Goal: Information Seeking & Learning: Find specific fact

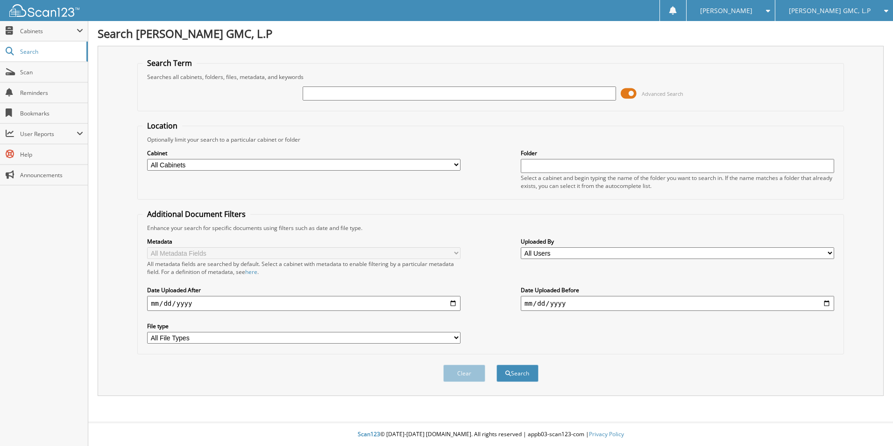
click at [325, 92] on input "text" at bounding box center [459, 93] width 313 height 14
type input "bodenhemier"
click at [518, 377] on button "Search" at bounding box center [518, 372] width 42 height 17
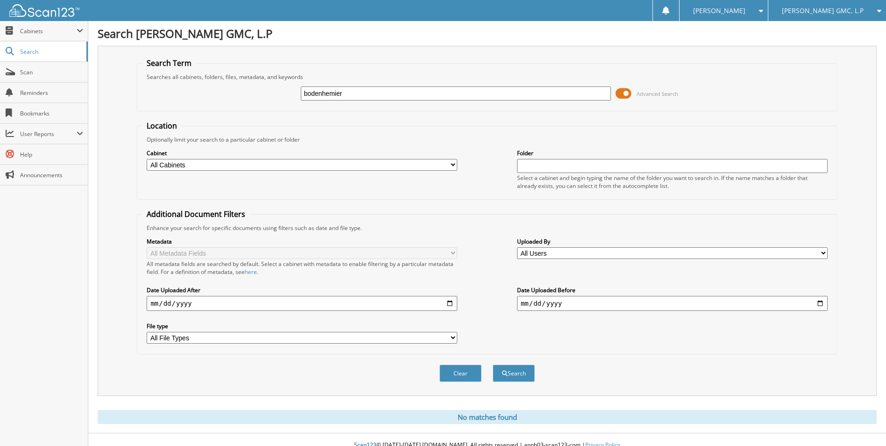
drag, startPoint x: 355, startPoint y: 95, endPoint x: 260, endPoint y: 68, distance: 99.1
click at [260, 88] on div "bodenhemier Advanced Search" at bounding box center [487, 93] width 690 height 25
type input "lb094872"
click at [493, 364] on button "Search" at bounding box center [514, 372] width 42 height 17
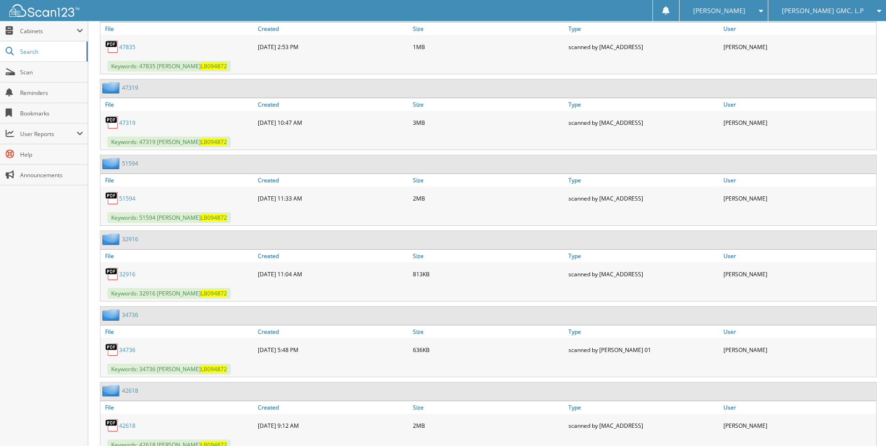
scroll to position [1106, 0]
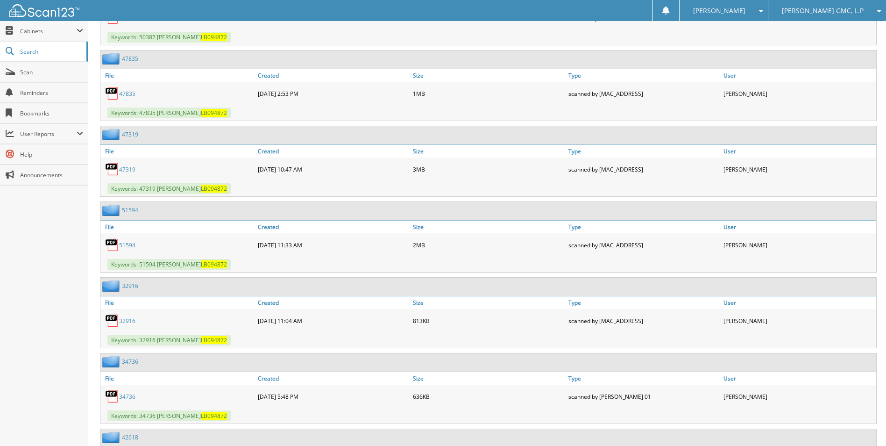
click at [132, 245] on link "51594" at bounding box center [127, 245] width 16 height 8
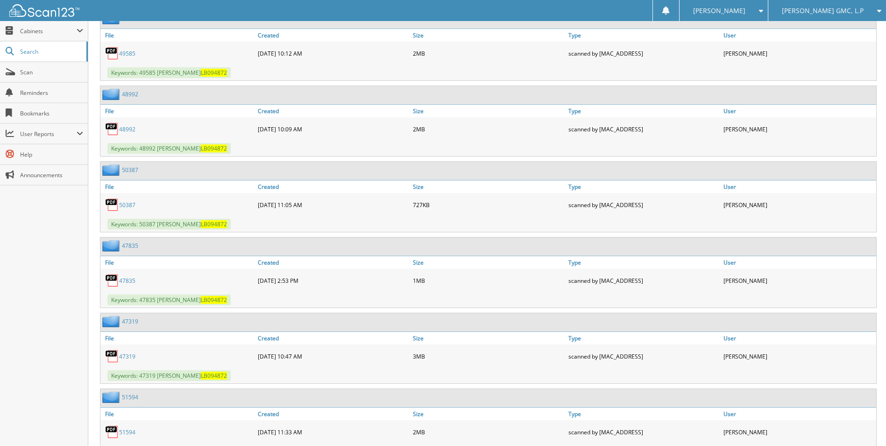
scroll to position [872, 0]
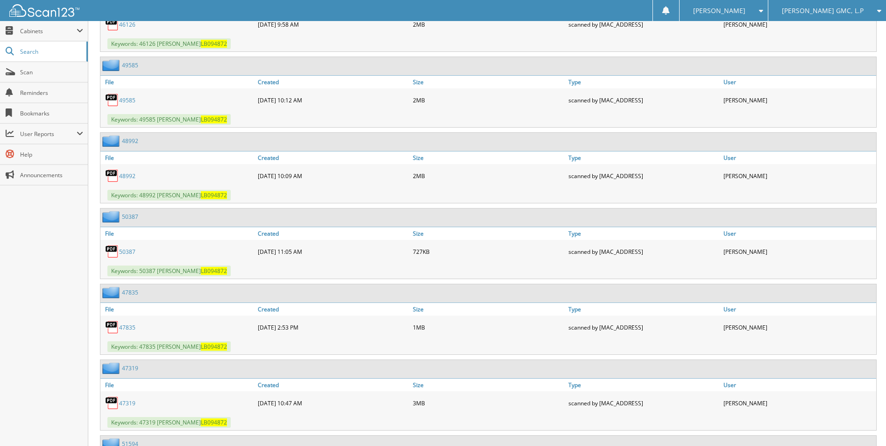
click at [128, 249] on link "50387" at bounding box center [127, 252] width 16 height 8
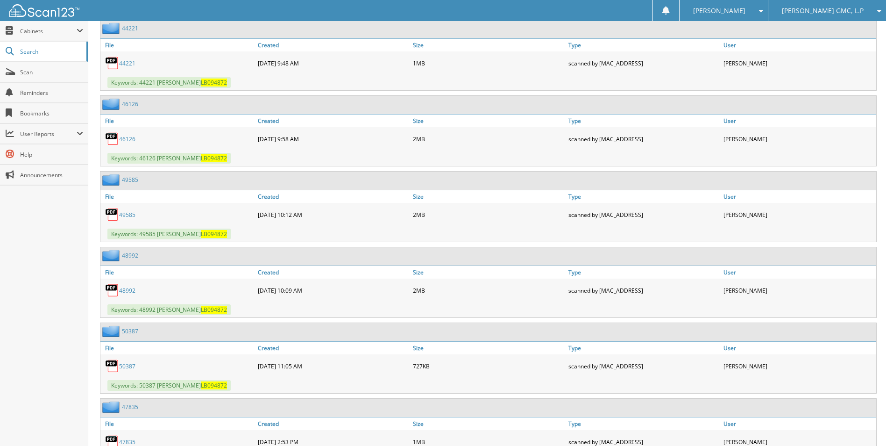
scroll to position [732, 0]
